Goal: Book appointment/travel/reservation

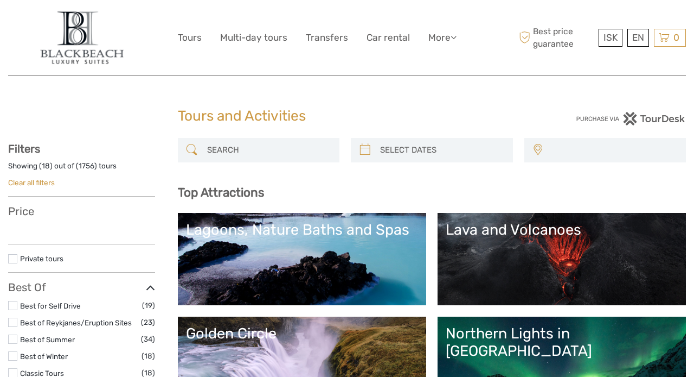
select select
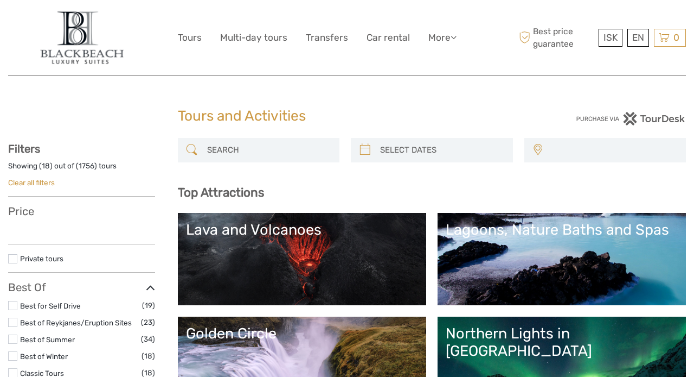
select select
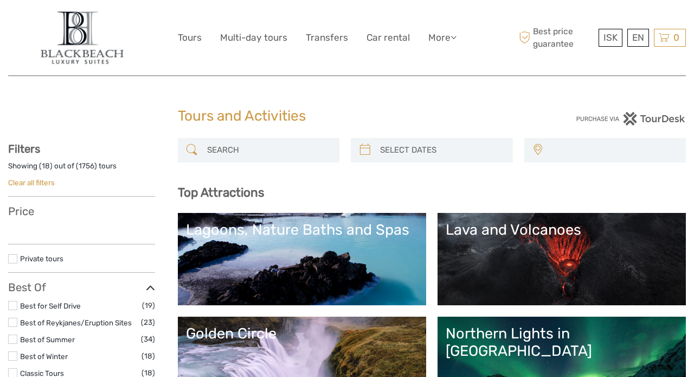
select select
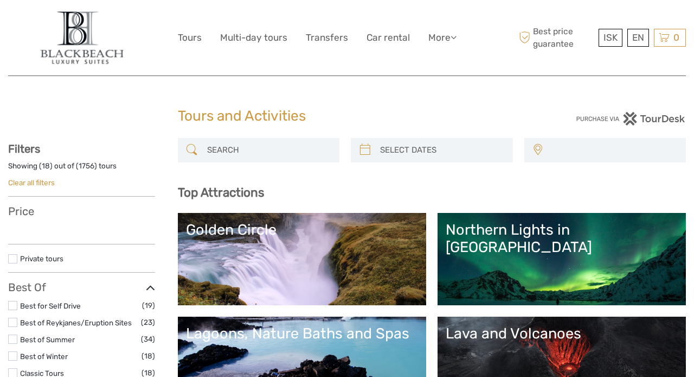
select select
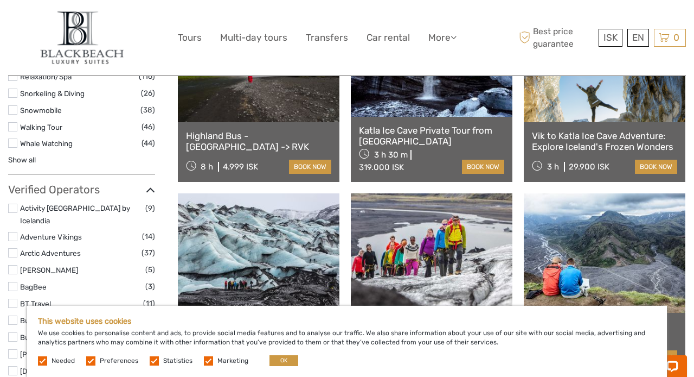
scroll to position [1237, 0]
